Goal: Information Seeking & Learning: Find specific fact

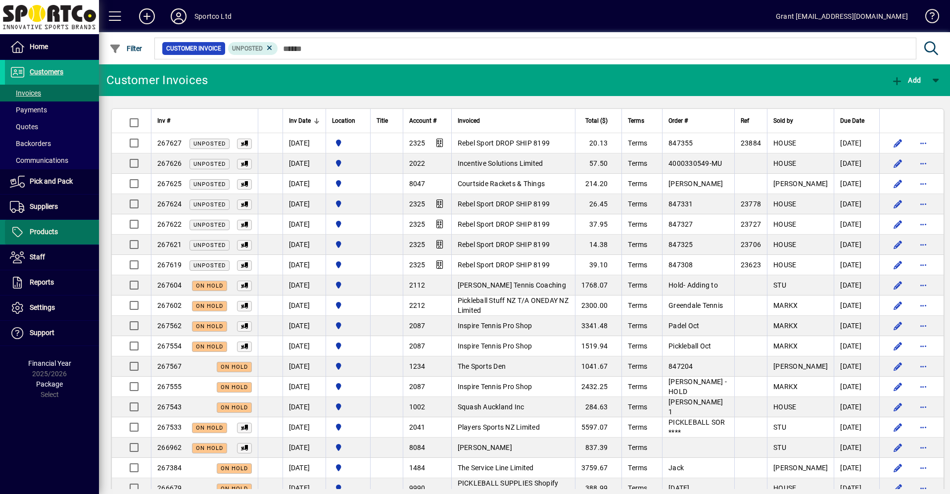
click at [43, 232] on span "Products" at bounding box center [44, 232] width 28 height 8
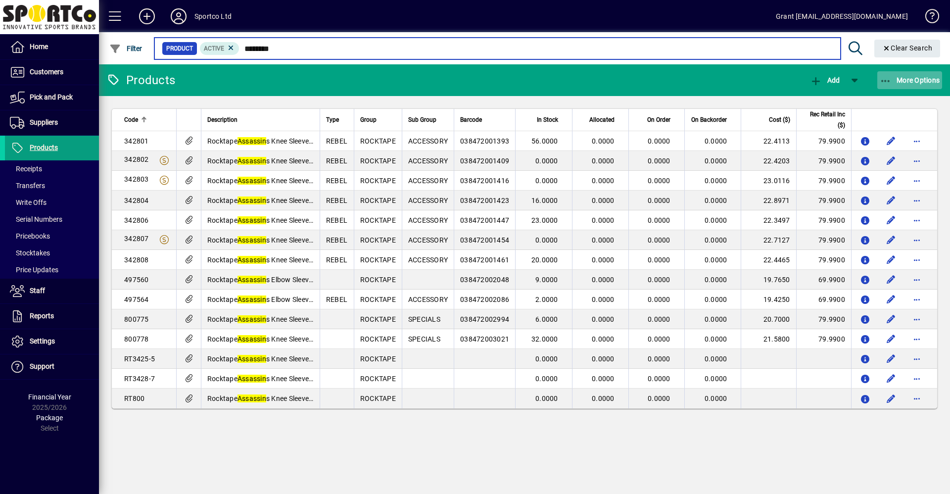
type input "********"
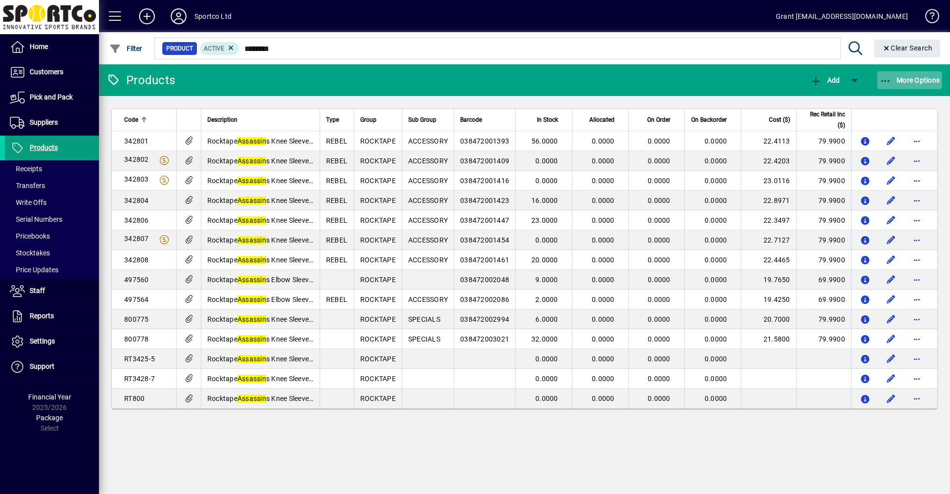
click at [907, 80] on span "More Options" at bounding box center [910, 80] width 60 height 8
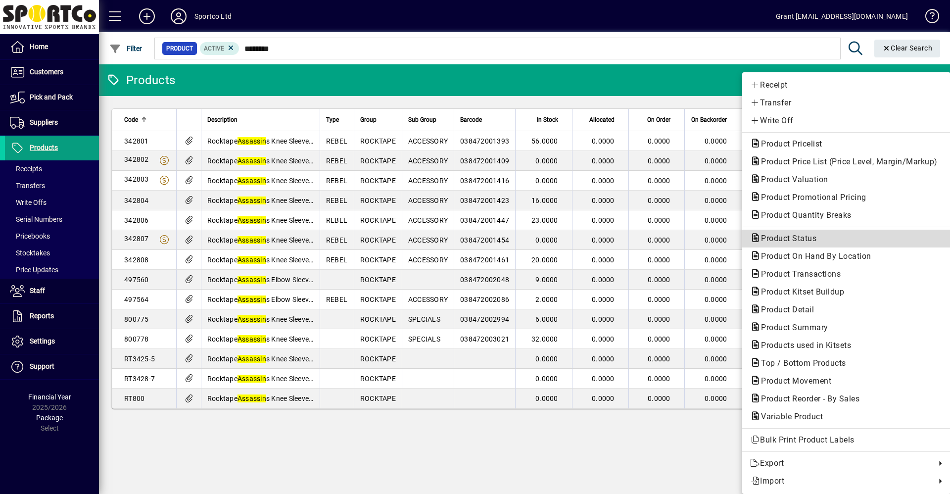
click at [799, 238] on span "Product Status" at bounding box center [785, 238] width 71 height 9
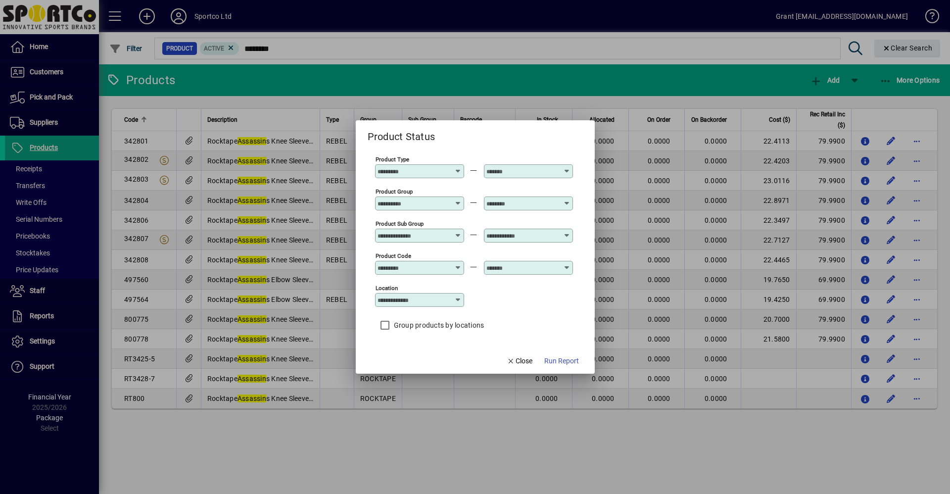
click at [458, 167] on icon at bounding box center [458, 167] width 7 height 0
click at [481, 134] on div "Product Status" at bounding box center [475, 132] width 239 height 24
click at [459, 199] on icon at bounding box center [458, 199] width 7 height 0
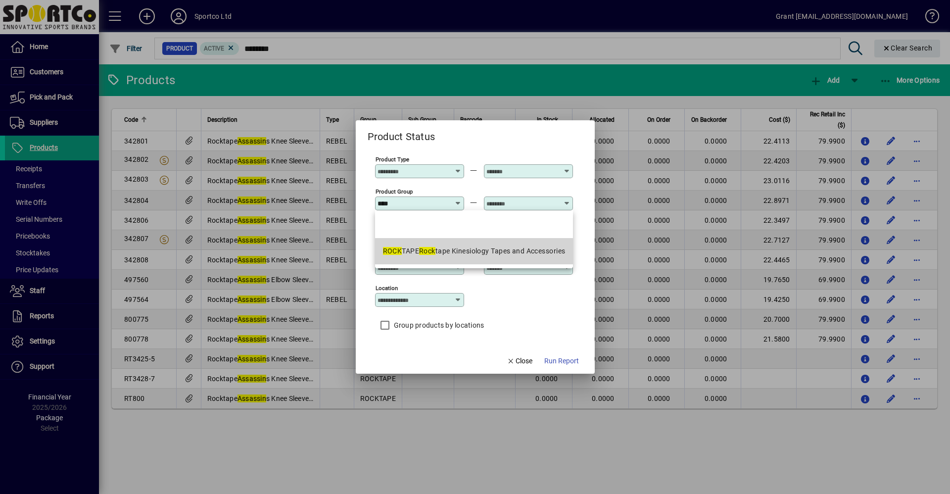
click at [472, 249] on div "ROCK TAPE Rock tape Kinesiology Tapes and Accessories" at bounding box center [474, 251] width 183 height 10
type input "**********"
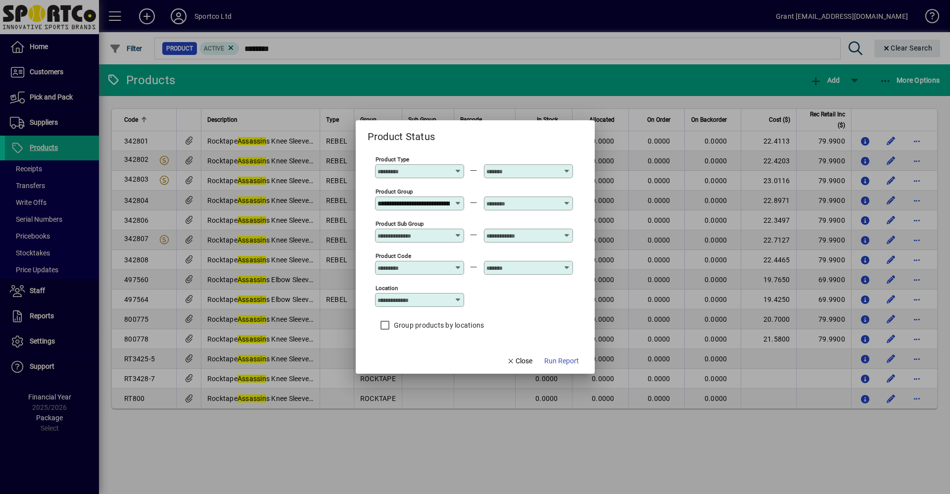
click at [568, 199] on icon at bounding box center [567, 199] width 7 height 0
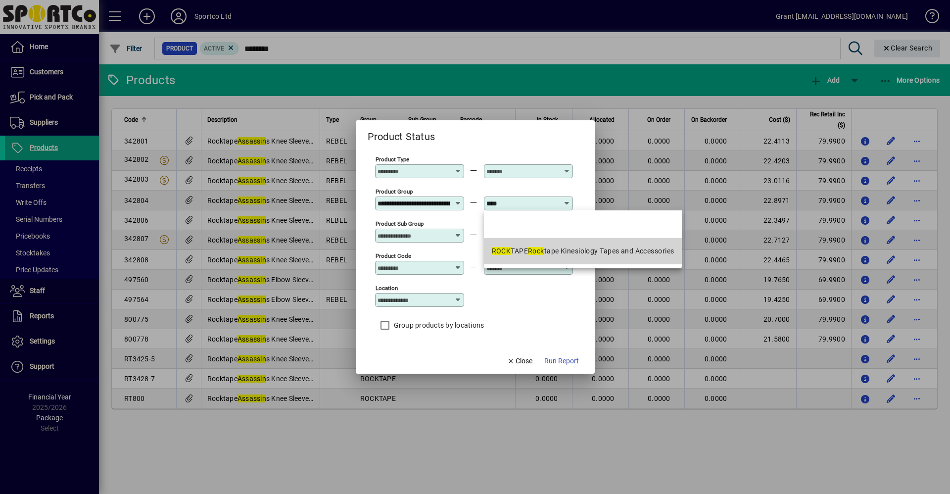
click at [587, 248] on div "ROCK TAPE Rock tape Kinesiology Tapes and Accessories" at bounding box center [583, 251] width 183 height 10
type input "**********"
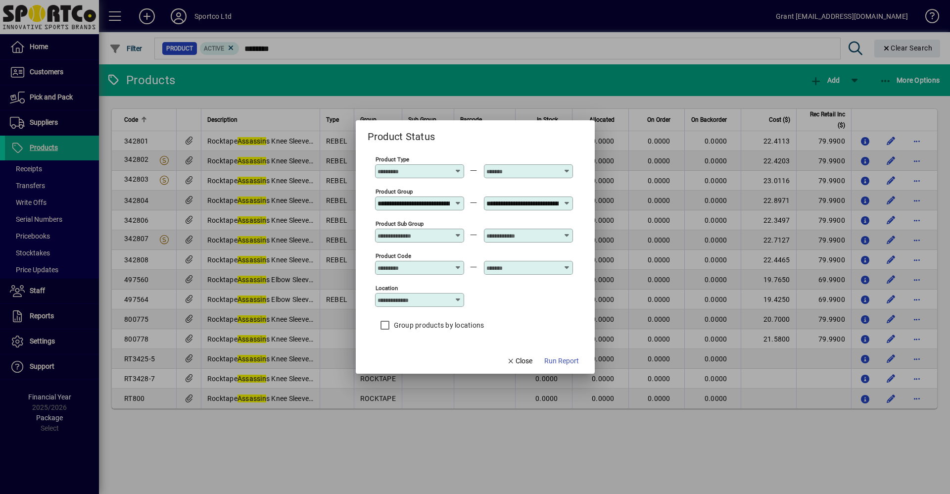
click at [458, 232] on icon at bounding box center [458, 232] width 7 height 0
type input "*"
click at [563, 360] on span "Run Report" at bounding box center [561, 361] width 35 height 10
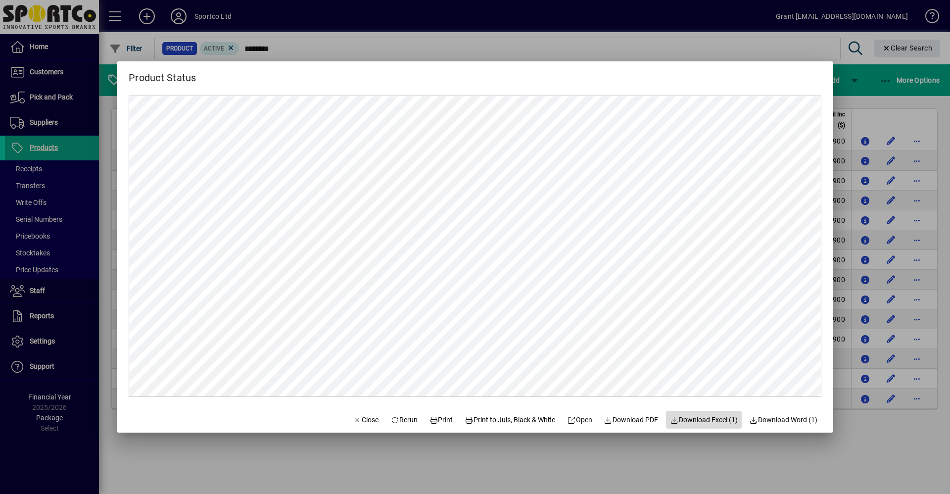
click at [705, 419] on span "Download Excel (1)" at bounding box center [704, 420] width 68 height 10
click at [356, 419] on span "Close" at bounding box center [366, 420] width 26 height 10
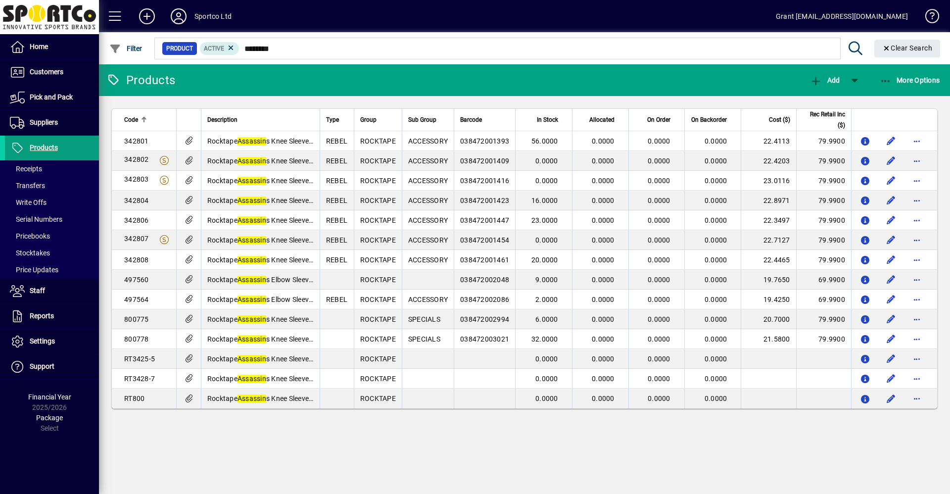
click at [949, 211] on app-page-flat "Code Description Type Group Sub Group Barcode In Stock Allocated On Order On Ba…" at bounding box center [524, 258] width 851 height 325
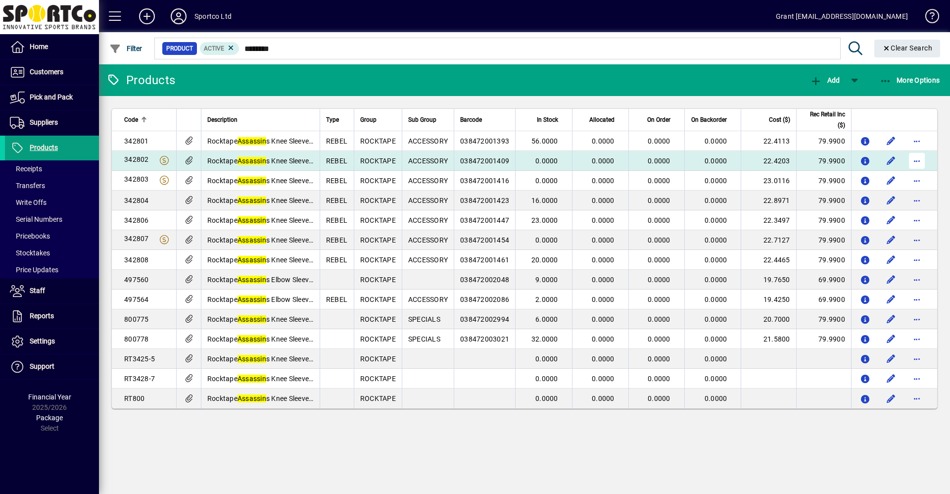
click at [917, 164] on span "button" at bounding box center [917, 161] width 24 height 24
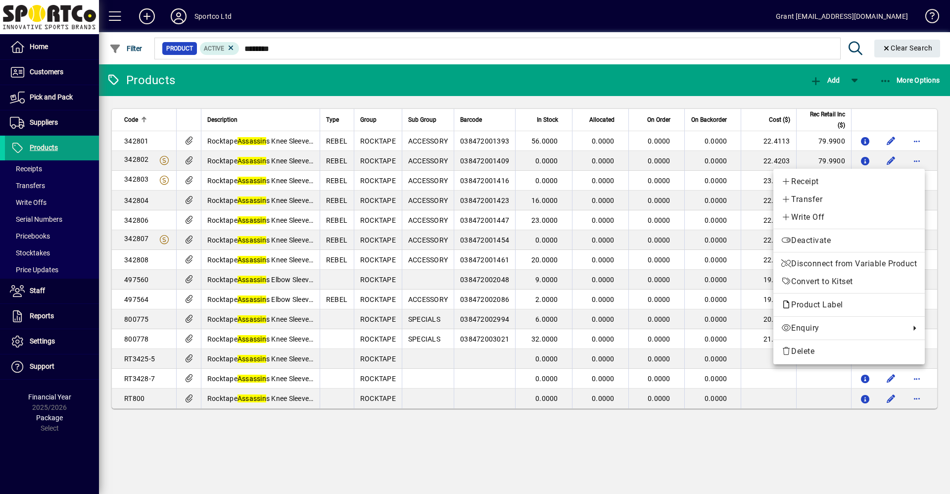
click at [865, 161] on div at bounding box center [475, 247] width 950 height 494
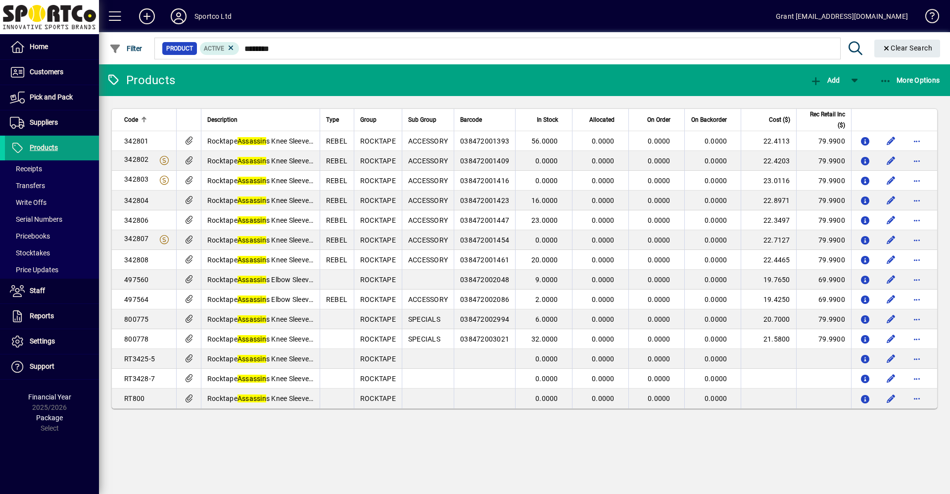
click at [865, 161] on icon "button" at bounding box center [866, 161] width 10 height 8
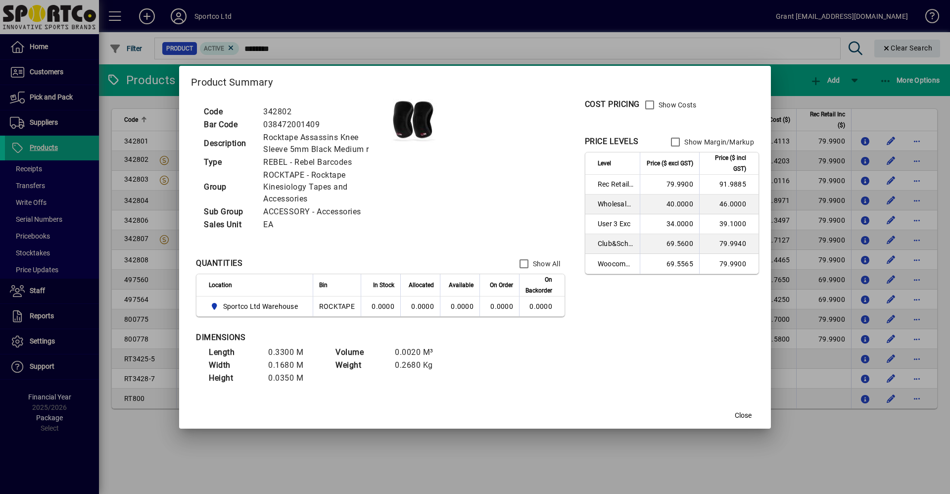
click at [811, 449] on div at bounding box center [475, 247] width 950 height 494
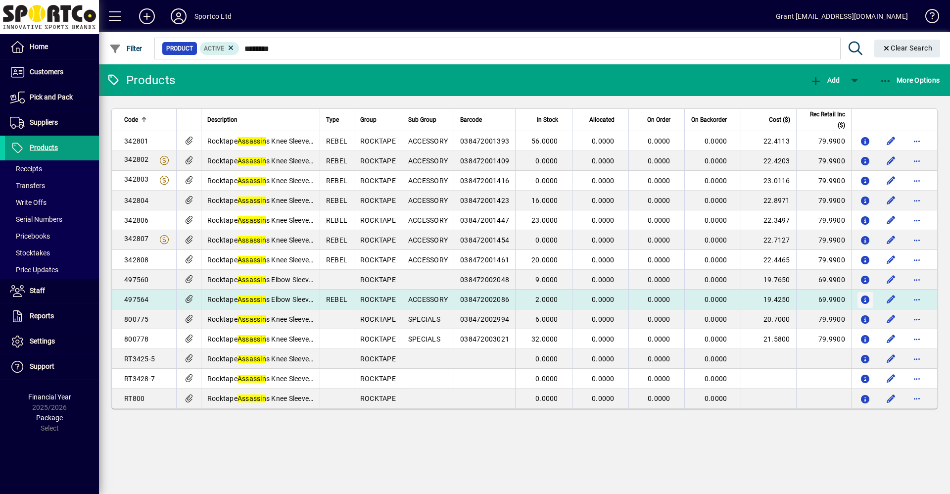
click at [866, 299] on icon "button" at bounding box center [866, 300] width 10 height 8
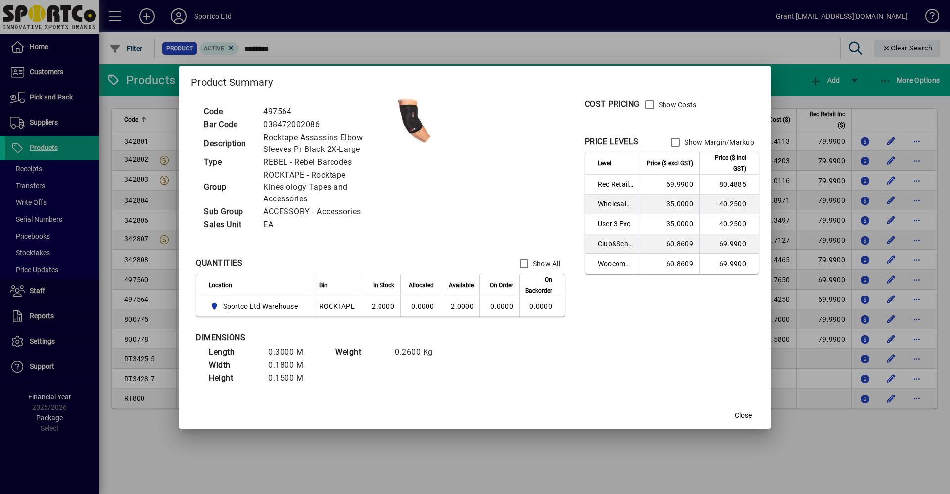
drag, startPoint x: 804, startPoint y: 443, endPoint x: 942, endPoint y: 408, distance: 142.5
click at [804, 444] on div at bounding box center [475, 247] width 950 height 494
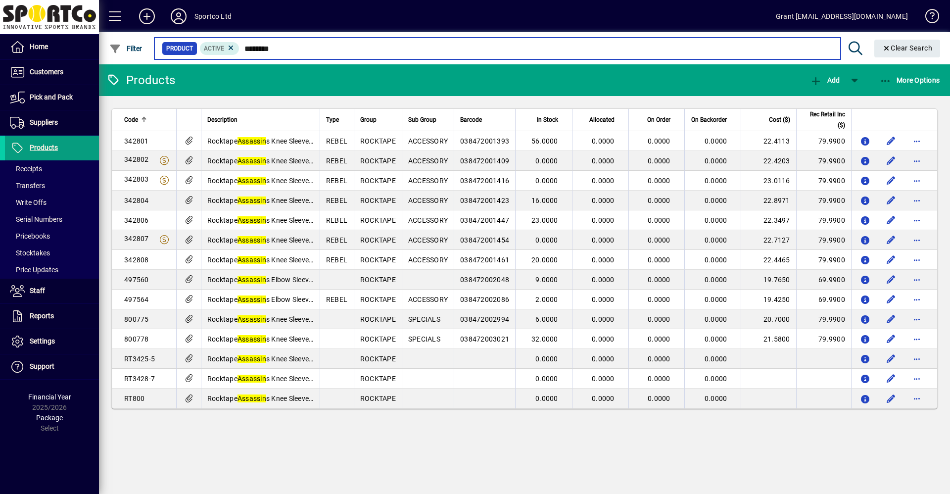
drag, startPoint x: 245, startPoint y: 49, endPoint x: 316, endPoint y: 49, distance: 70.3
click at [316, 49] on input "********" at bounding box center [536, 49] width 593 height 14
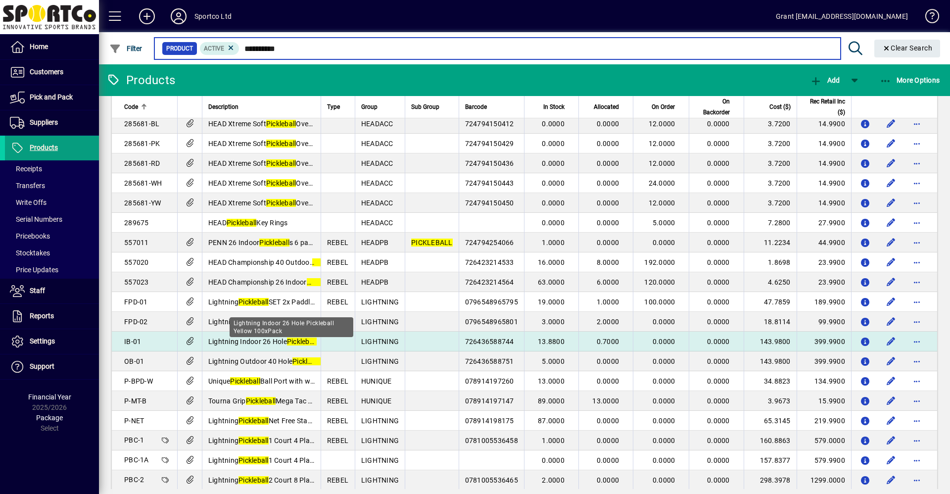
scroll to position [297, 0]
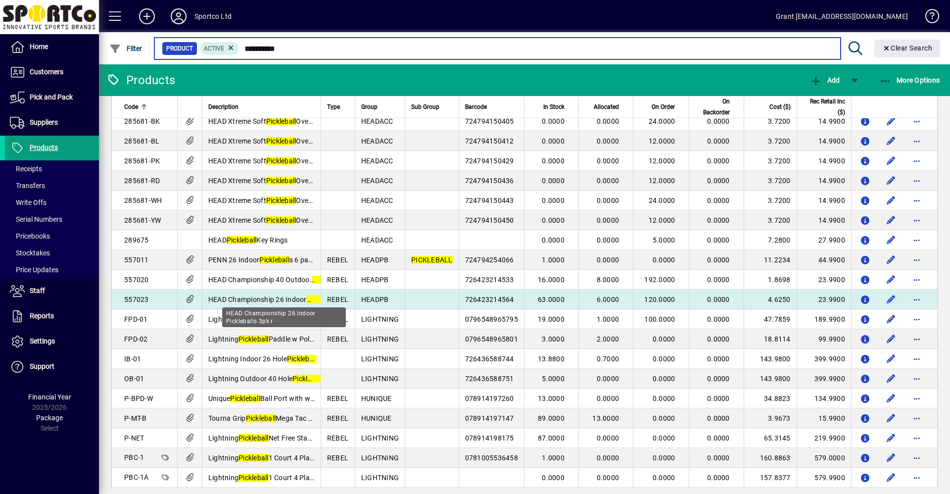
type input "**********"
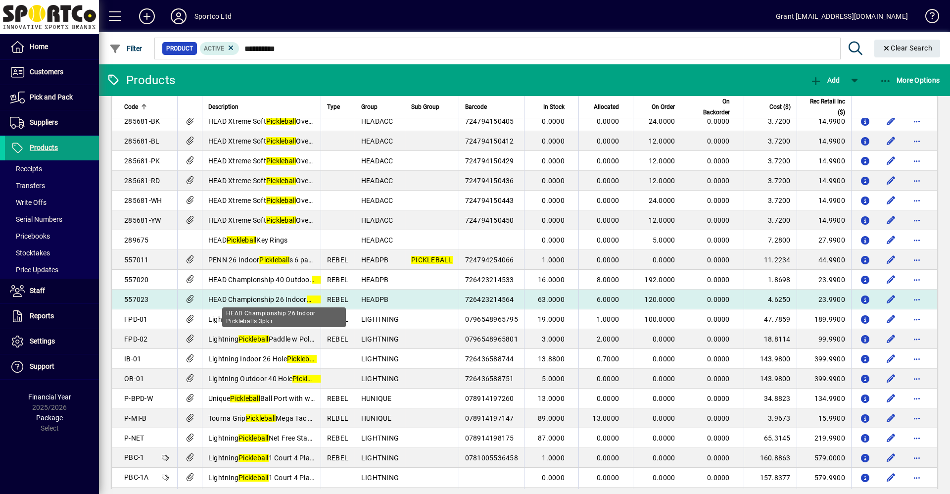
click at [242, 297] on span "HEAD Championship 26 Indoor Pickleball s 3pk r" at bounding box center [282, 299] width 149 height 8
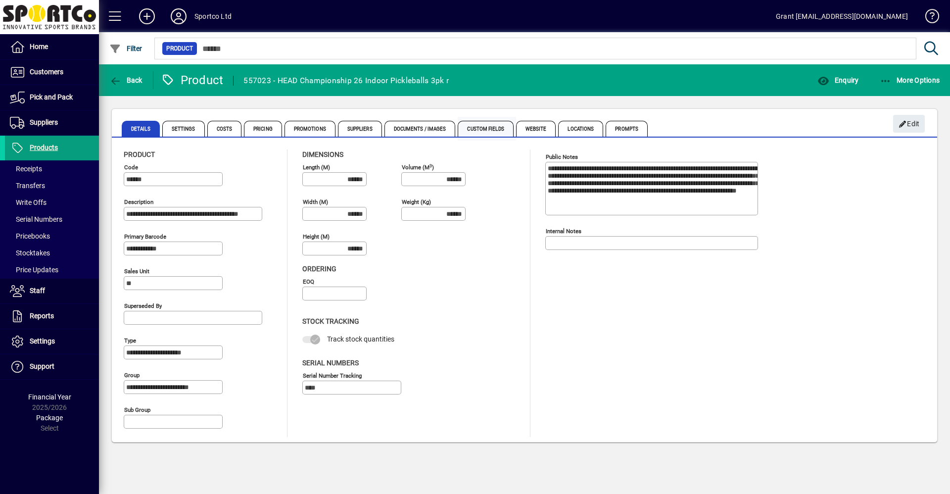
click at [493, 128] on span "Custom Fields" at bounding box center [485, 129] width 55 height 16
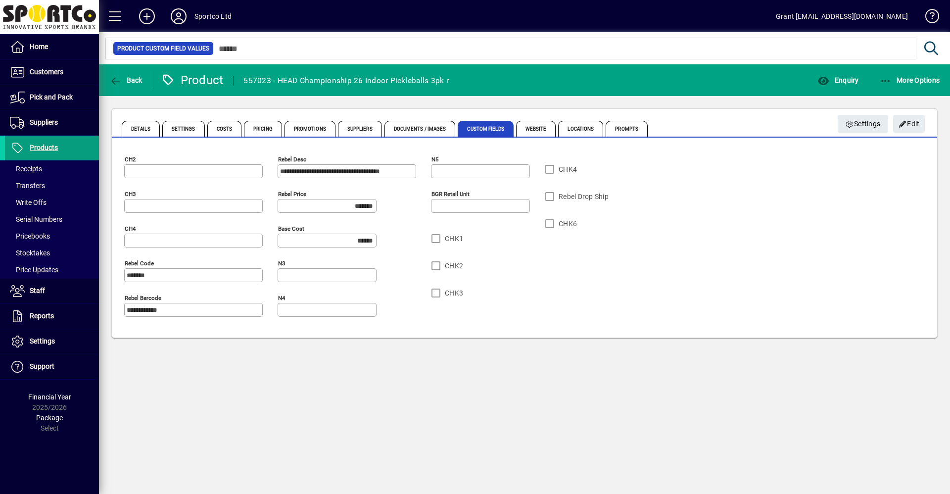
drag, startPoint x: 280, startPoint y: 81, endPoint x: 445, endPoint y: 76, distance: 165.4
click at [445, 76] on div "557023 - HEAD Championship 26 Indoor Pickleballs 3pk r" at bounding box center [345, 81] width 205 height 16
copy div "HEAD Championship 26 Indoor Pickleballs 3pk"
